Goal: Task Accomplishment & Management: Complete application form

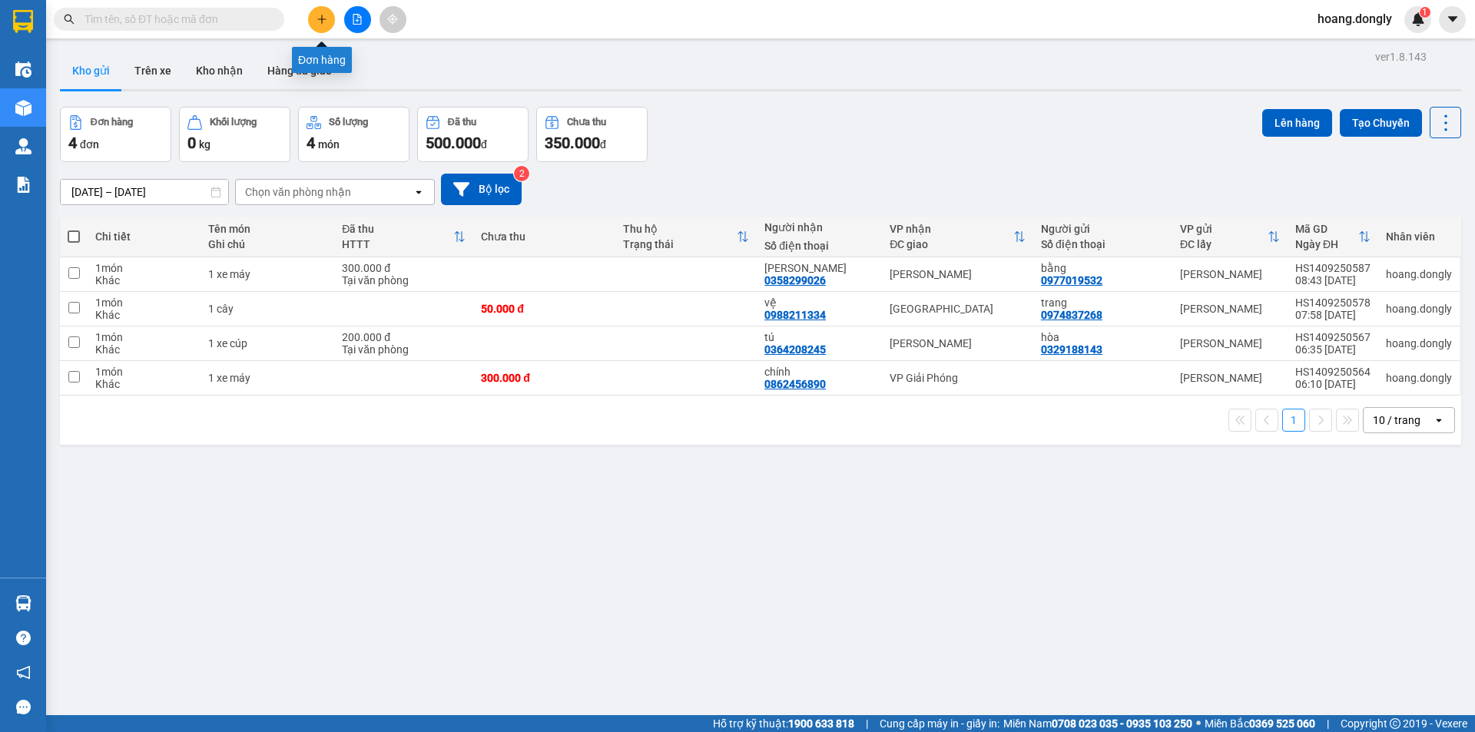
click at [321, 22] on icon "plus" at bounding box center [321, 19] width 11 height 11
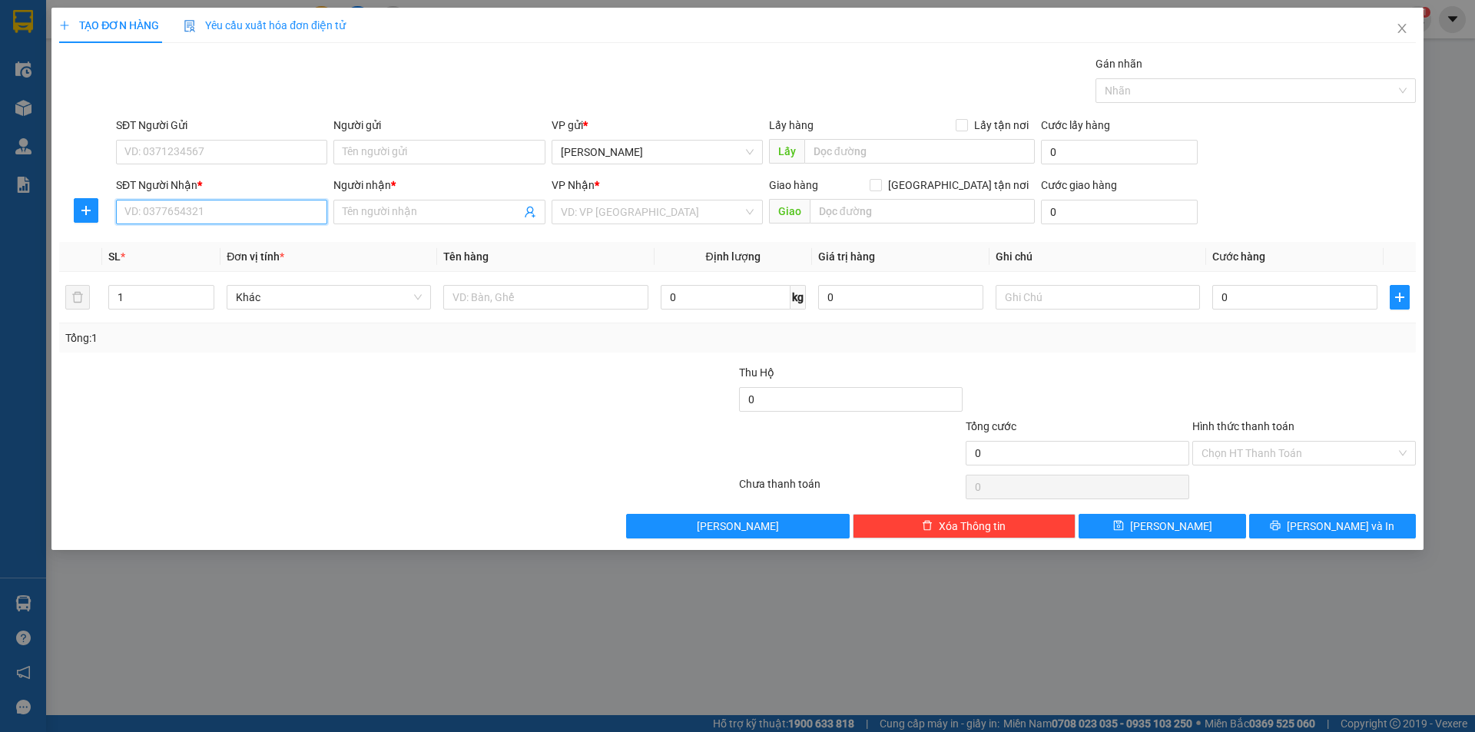
click at [210, 215] on input "SĐT Người Nhận *" at bounding box center [221, 212] width 211 height 25
type input "0345837331"
click at [389, 213] on input "Người nhận *" at bounding box center [431, 212] width 177 height 17
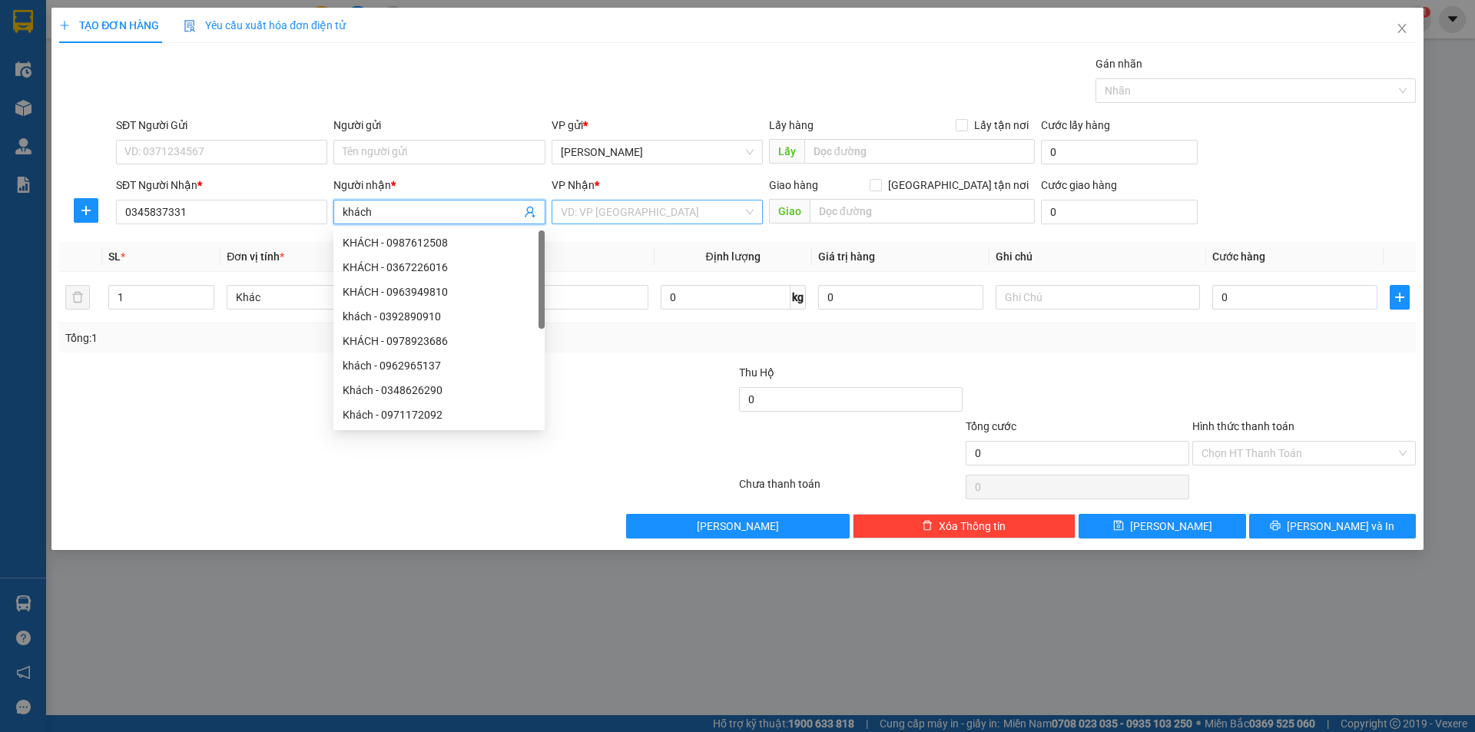
type input "khách"
click at [666, 208] on input "search" at bounding box center [652, 211] width 182 height 23
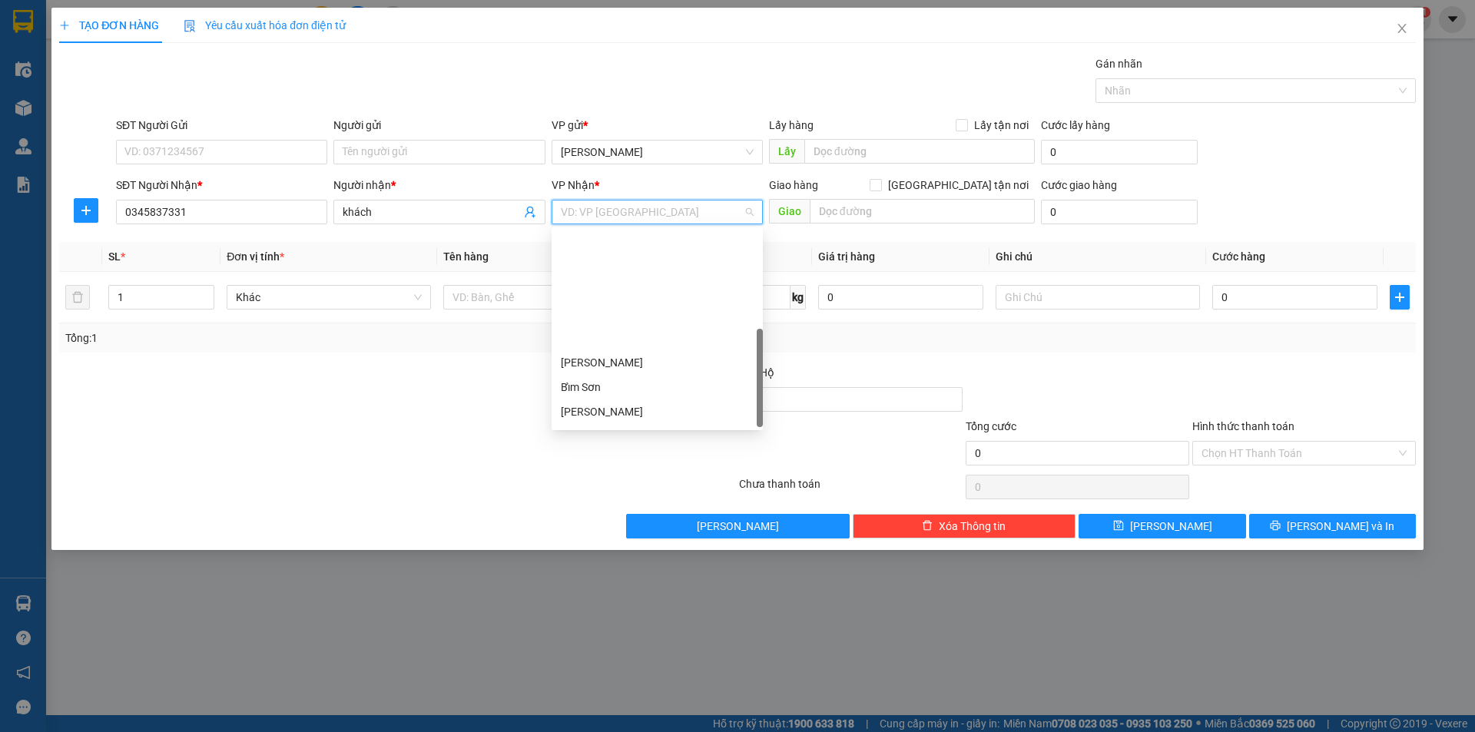
scroll to position [221, 0]
click at [614, 394] on div "VP Giải Phóng" at bounding box center [657, 390] width 193 height 17
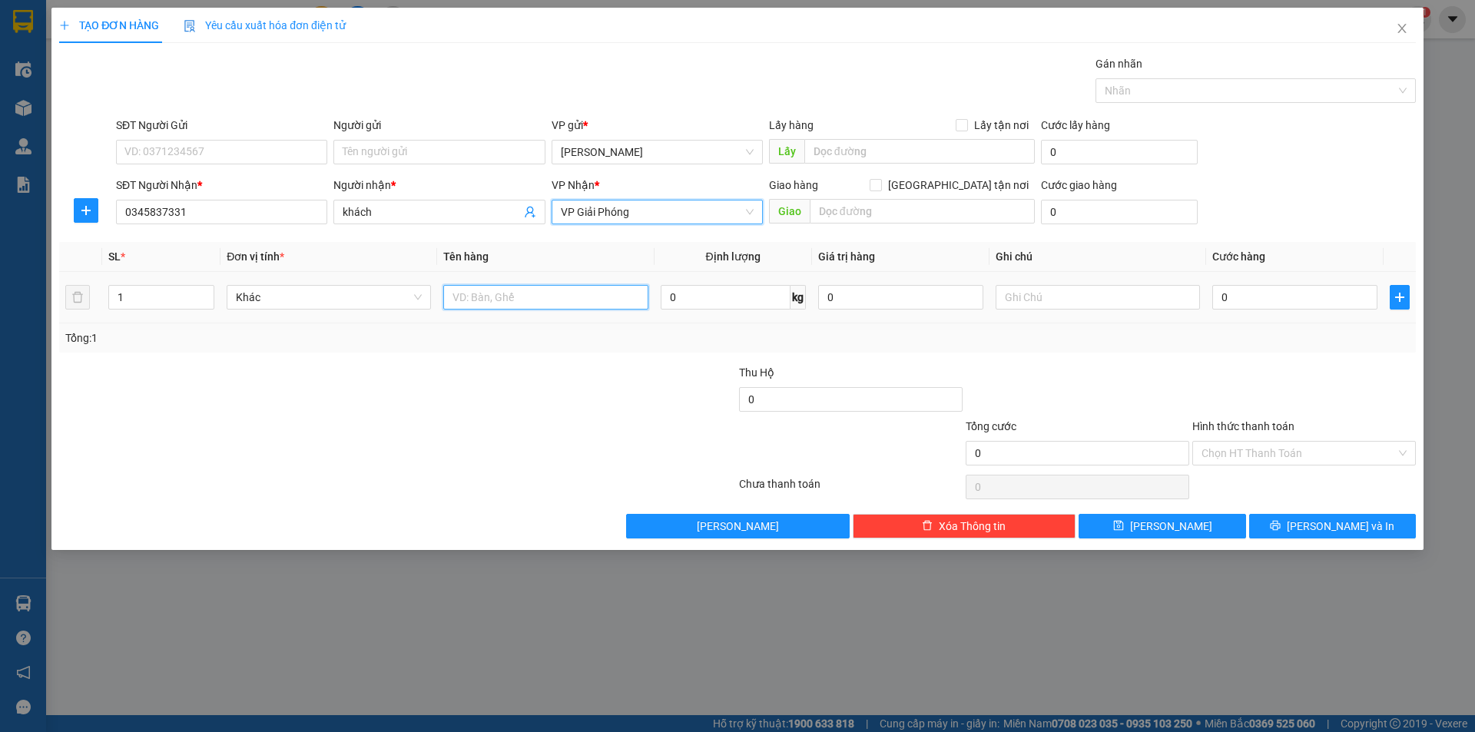
click at [484, 287] on input "text" at bounding box center [545, 297] width 204 height 25
type input "1 thùng xốp"
click at [1222, 293] on input "0" at bounding box center [1294, 297] width 165 height 25
click at [1218, 297] on input "0" at bounding box center [1294, 297] width 165 height 25
type input "50"
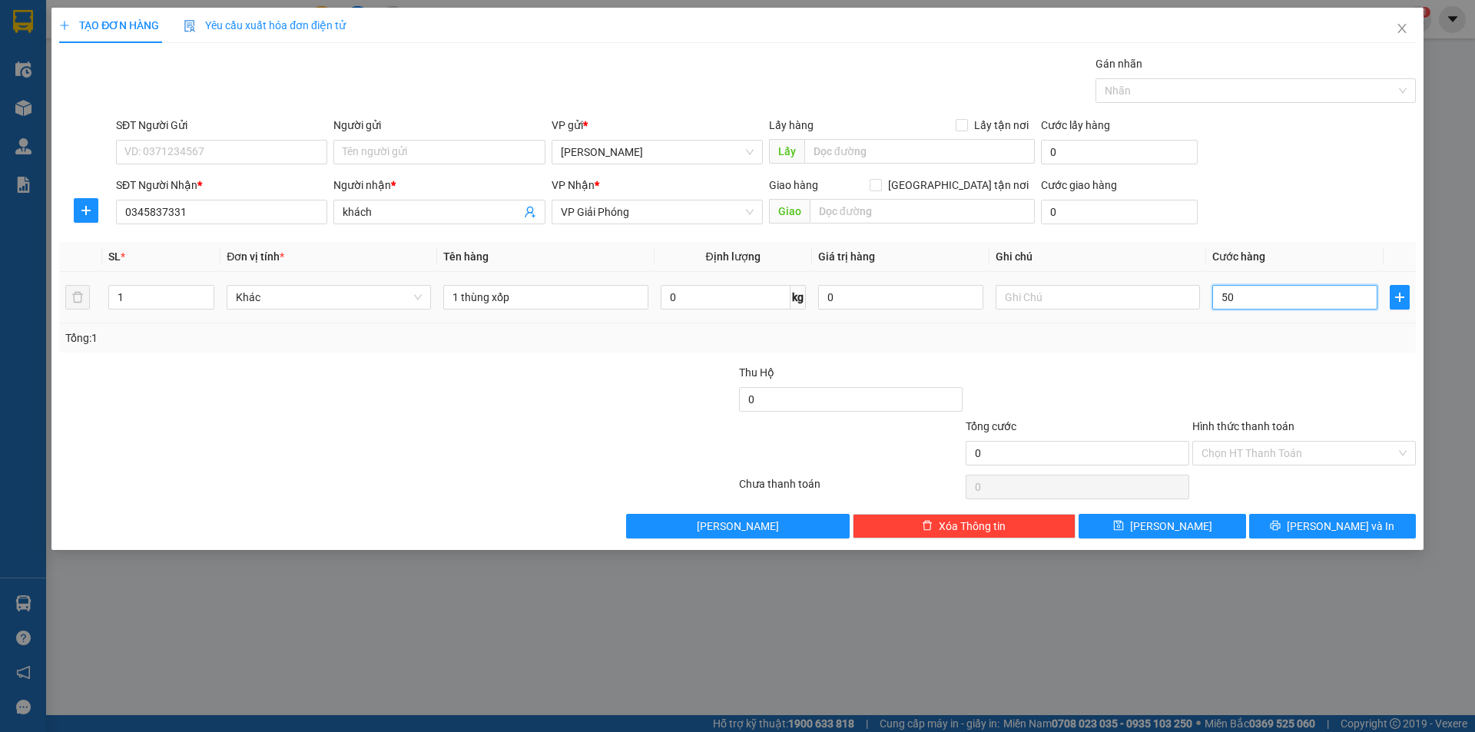
type input "50"
click at [1231, 365] on div at bounding box center [1304, 391] width 227 height 54
type input "50.000"
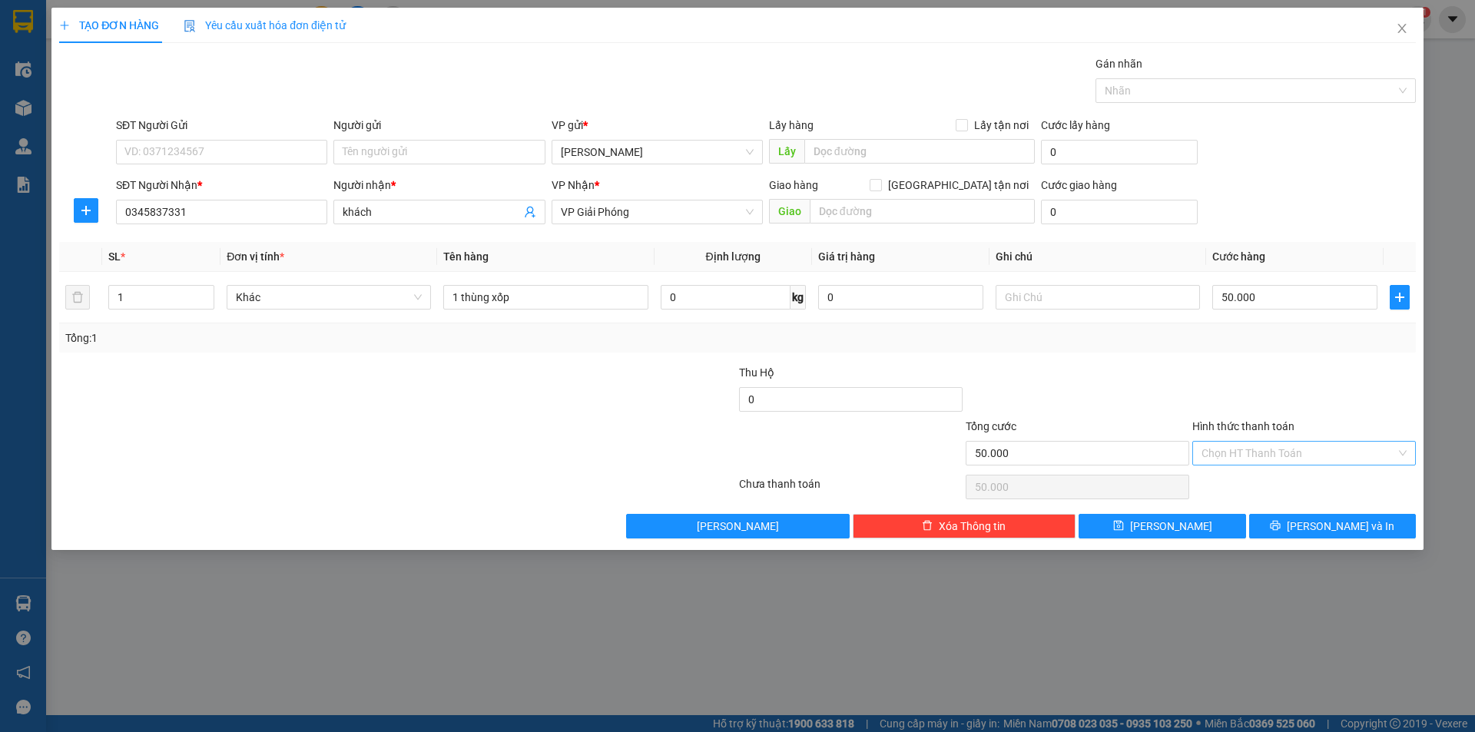
click at [1409, 450] on div "Chọn HT Thanh Toán" at bounding box center [1304, 453] width 224 height 25
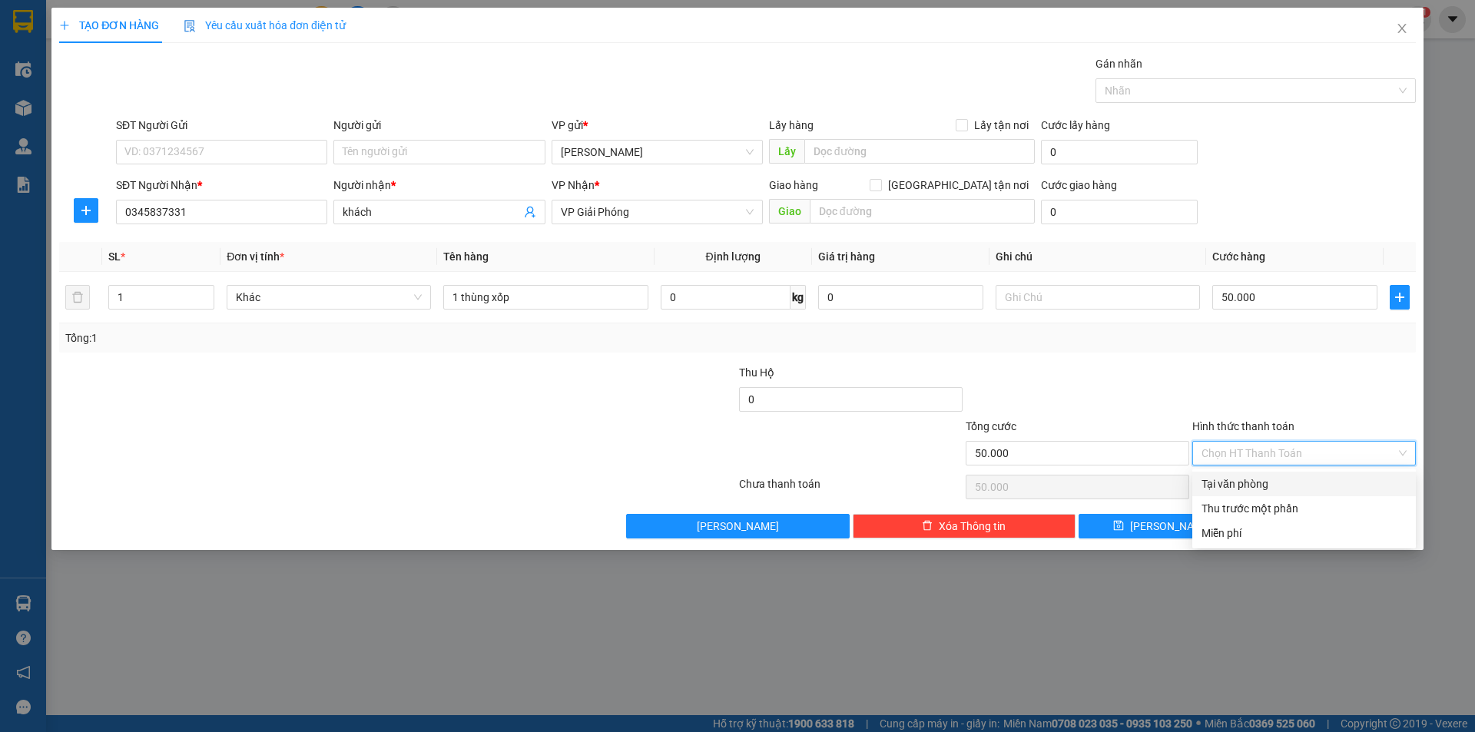
click at [1251, 495] on div "Tại văn phòng" at bounding box center [1304, 484] width 224 height 25
type input "0"
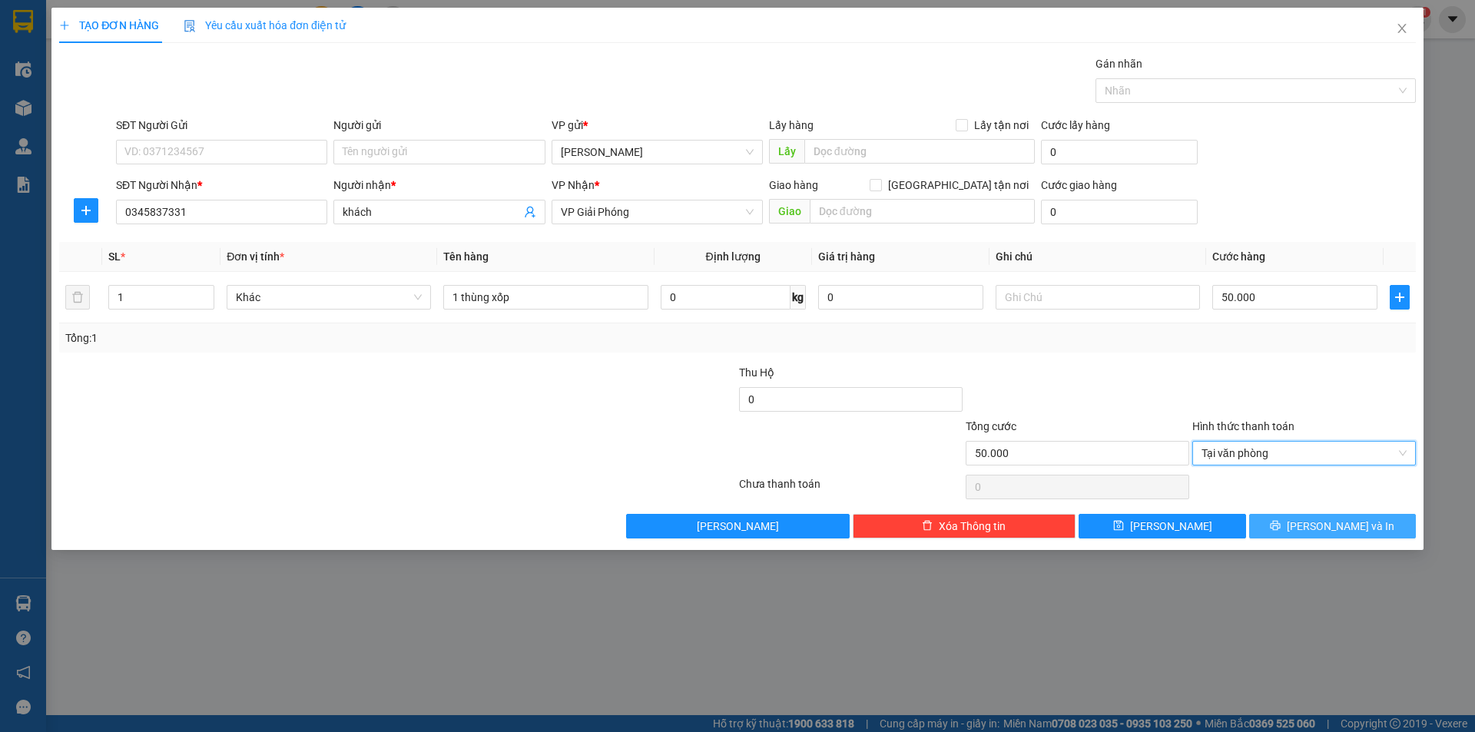
click at [1333, 524] on span "[PERSON_NAME] và In" at bounding box center [1341, 526] width 108 height 17
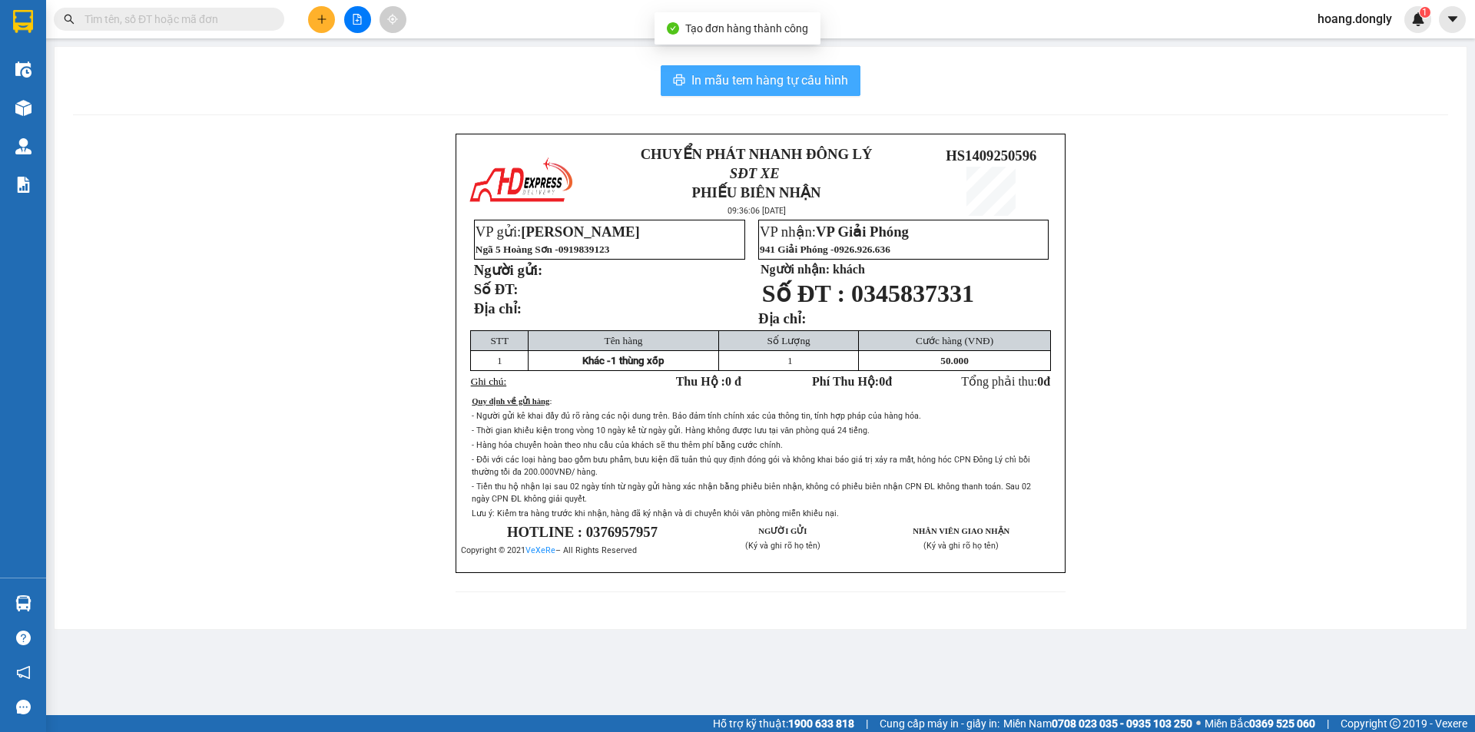
click at [769, 82] on span "In mẫu tem hàng tự cấu hình" at bounding box center [769, 80] width 157 height 19
